Goal: Information Seeking & Learning: Find specific fact

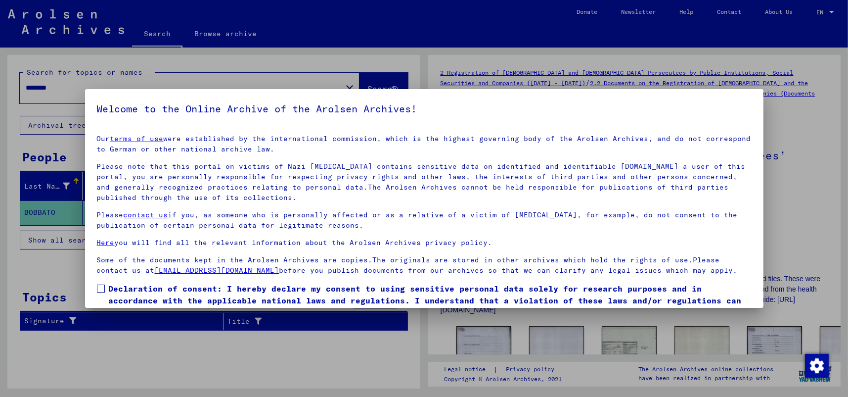
click at [104, 286] on span at bounding box center [101, 288] width 8 height 8
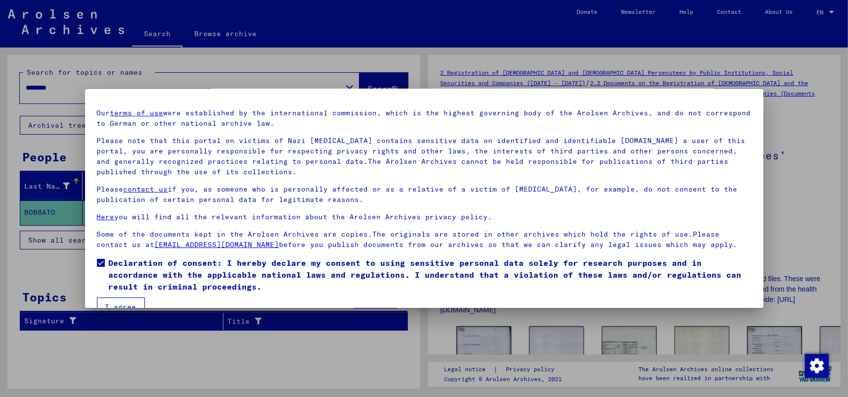
scroll to position [46, 0]
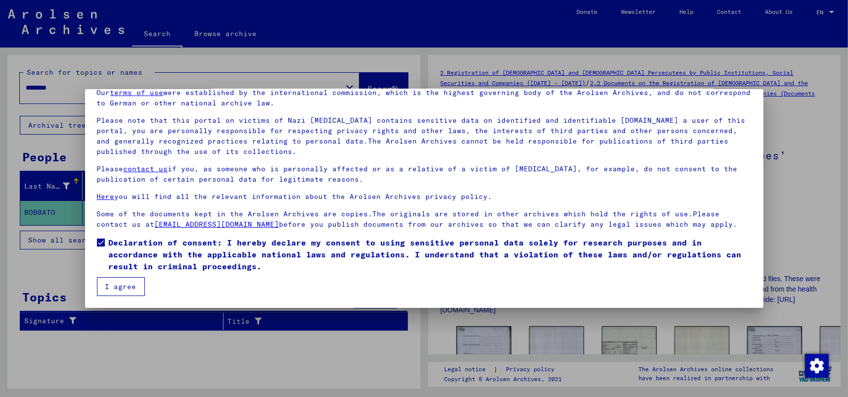
click at [115, 286] on button "I agree" at bounding box center [121, 286] width 48 height 19
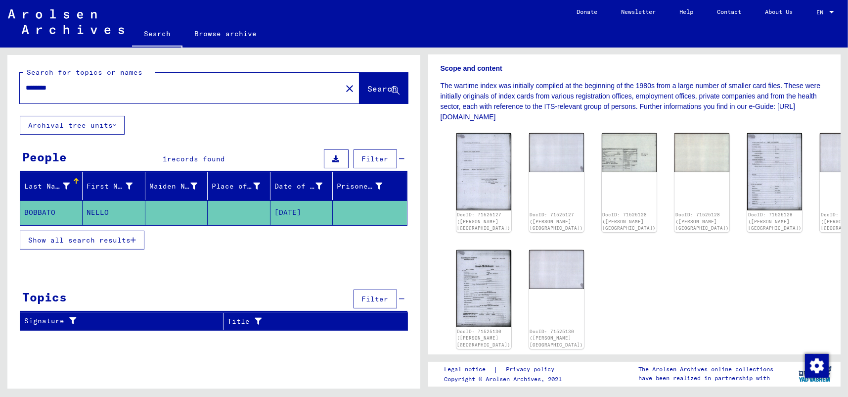
scroll to position [198, 0]
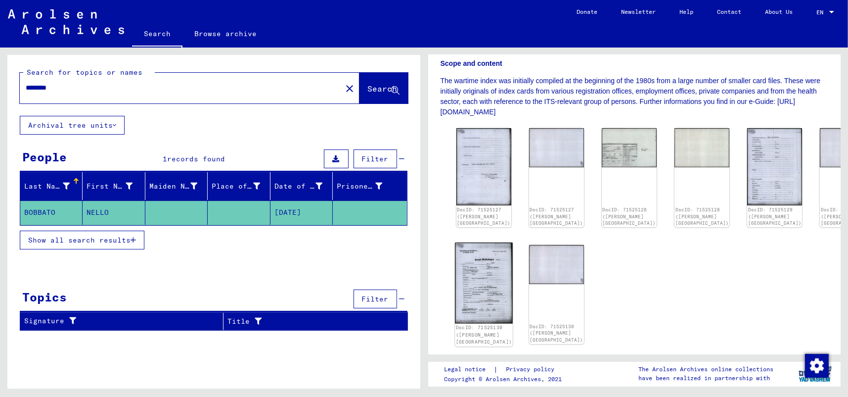
click at [469, 251] on img at bounding box center [484, 282] width 58 height 81
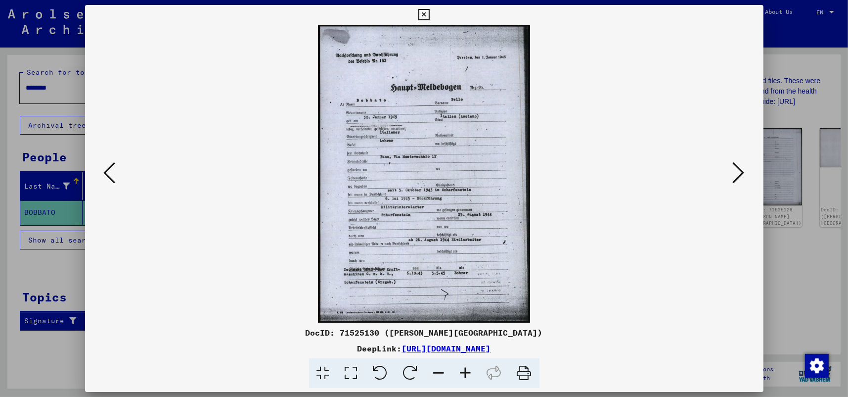
click at [345, 373] on icon at bounding box center [351, 373] width 28 height 30
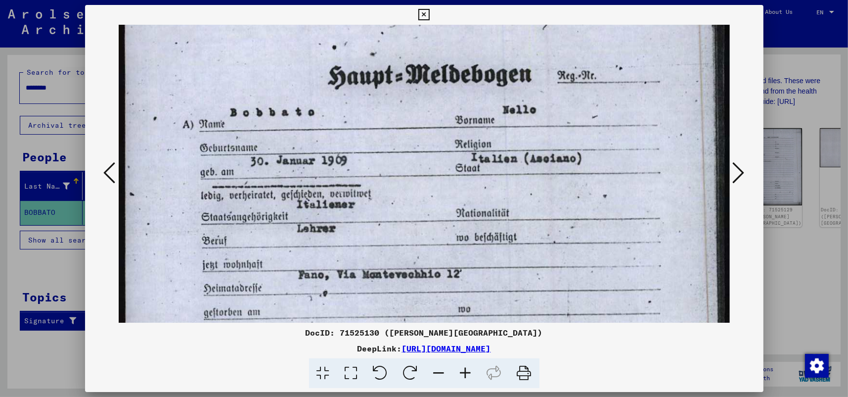
scroll to position [140, 0]
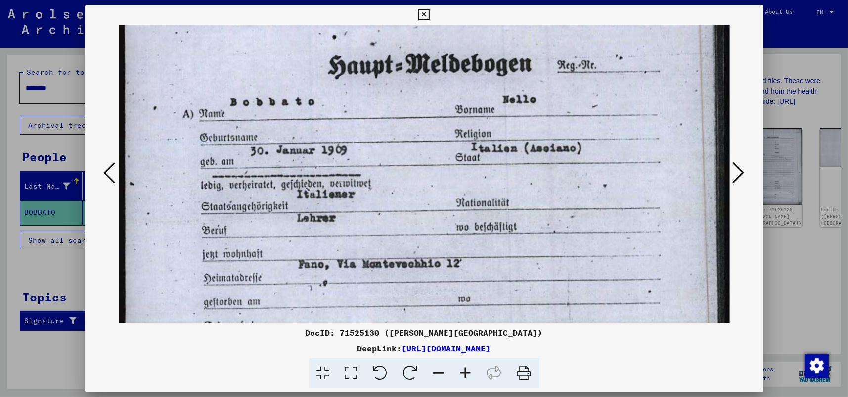
drag, startPoint x: 374, startPoint y: 282, endPoint x: 387, endPoint y: 141, distance: 141.1
click at [387, 141] on img at bounding box center [424, 313] width 611 height 857
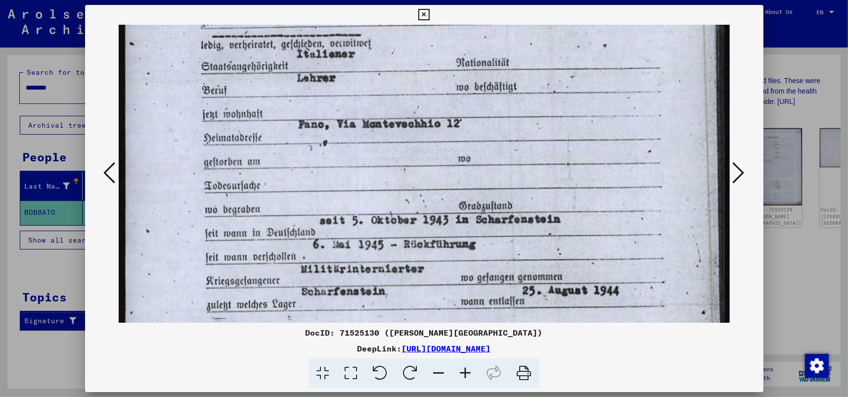
drag, startPoint x: 392, startPoint y: 245, endPoint x: 394, endPoint y: 104, distance: 141.0
click at [394, 104] on img at bounding box center [424, 173] width 611 height 857
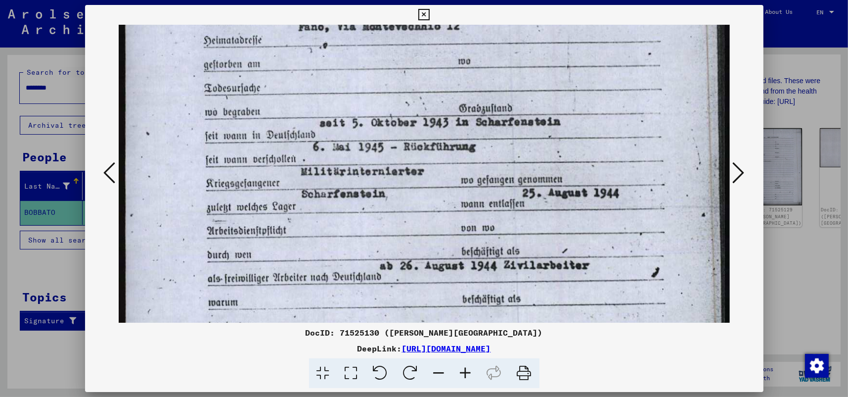
scroll to position [382, 0]
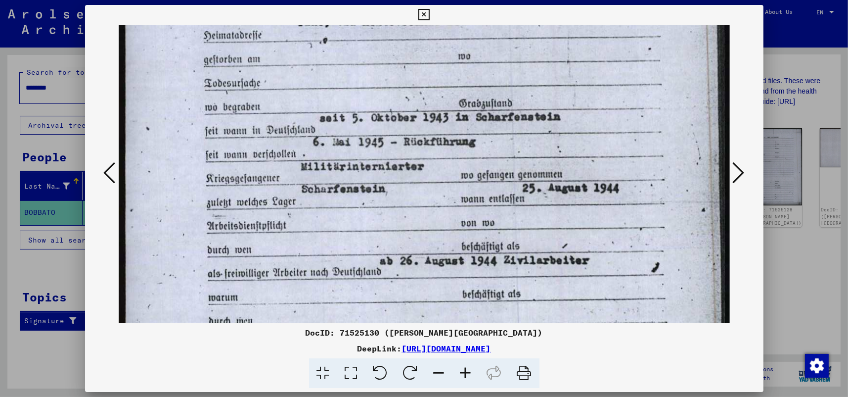
drag, startPoint x: 400, startPoint y: 205, endPoint x: 400, endPoint y: 103, distance: 102.4
click at [400, 103] on img at bounding box center [424, 70] width 611 height 857
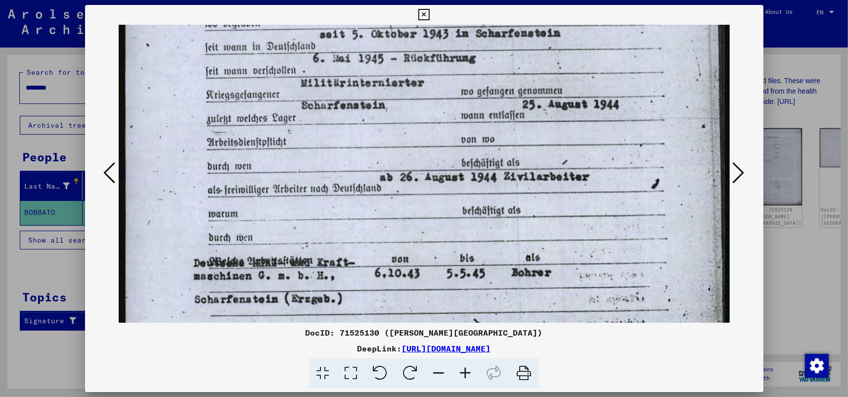
scroll to position [482, 0]
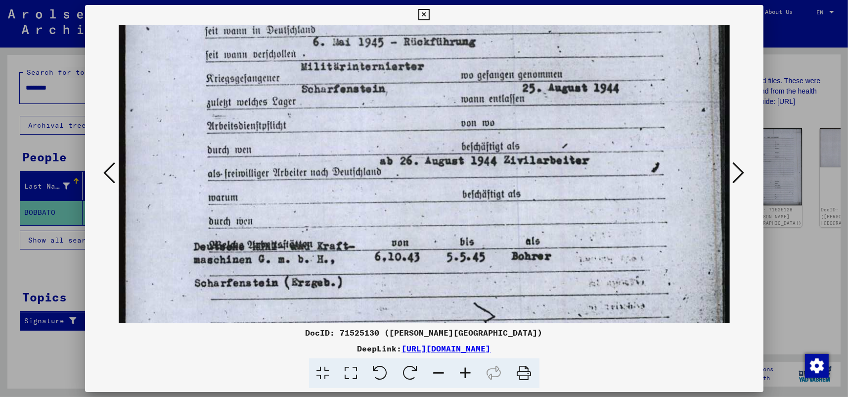
drag, startPoint x: 412, startPoint y: 259, endPoint x: 405, endPoint y: 158, distance: 100.7
click at [423, 14] on icon at bounding box center [423, 15] width 11 height 12
